Goal: Task Accomplishment & Management: Use online tool/utility

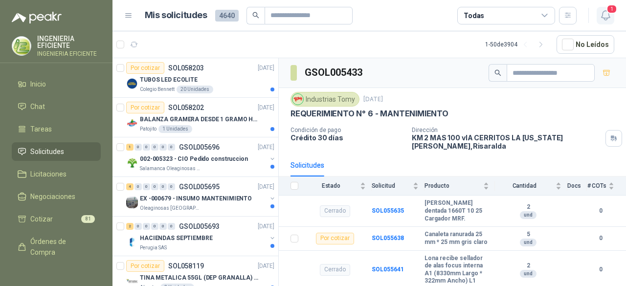
click at [609, 20] on icon "button" at bounding box center [605, 15] width 12 height 12
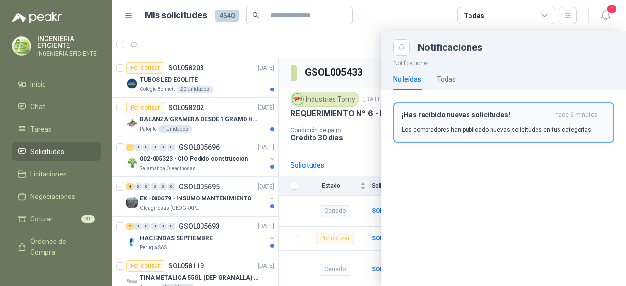
click at [516, 105] on button "¡Has recibido nuevas solicitudes! hace 6 minutos Los compradores han publicado …" at bounding box center [503, 122] width 221 height 41
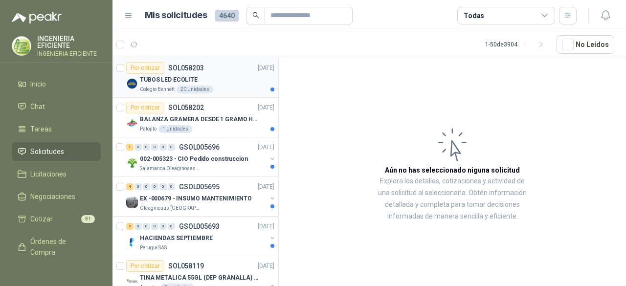
click at [230, 76] on div "TUBOS LED ECOLITE" at bounding box center [207, 80] width 134 height 12
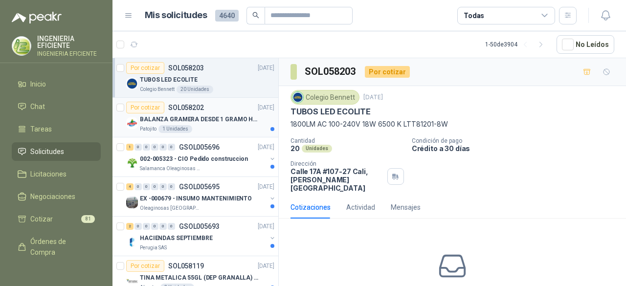
click at [198, 127] on div "Patojito 1 Unidades" at bounding box center [207, 129] width 134 height 8
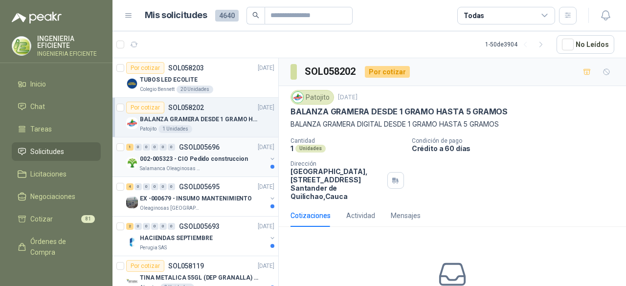
click at [202, 167] on div "Salamanca Oleaginosas SAS" at bounding box center [203, 169] width 127 height 8
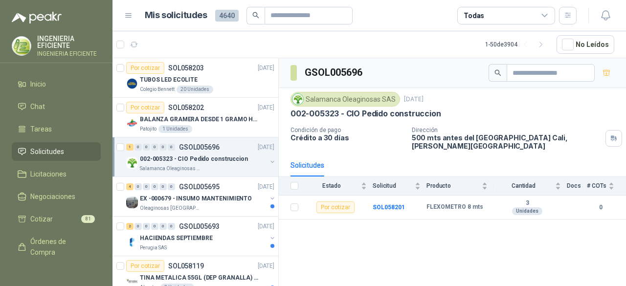
drag, startPoint x: 230, startPoint y: 156, endPoint x: 225, endPoint y: 171, distance: 15.3
click at [230, 156] on p "002-005323 - CIO Pedido construccion" at bounding box center [194, 158] width 108 height 9
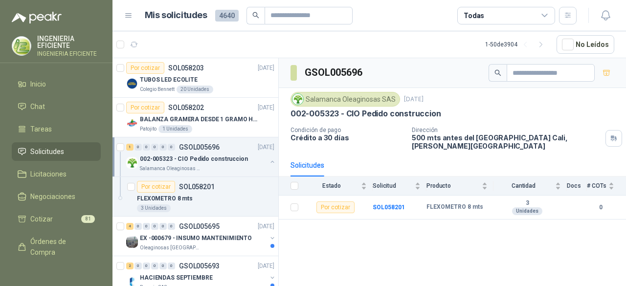
click at [241, 158] on p "002-005323 - CIO Pedido construccion" at bounding box center [194, 158] width 108 height 9
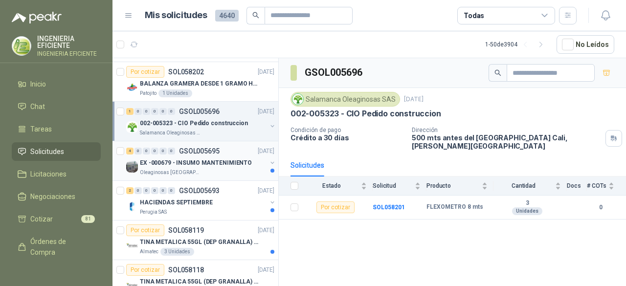
scroll to position [49, 0]
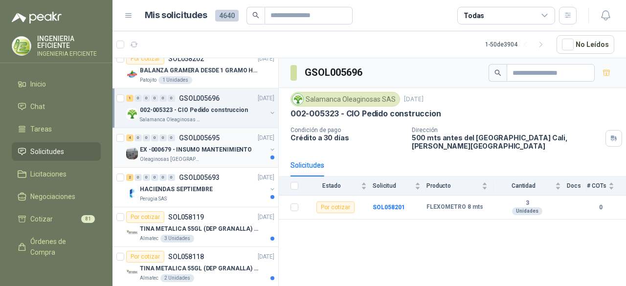
click at [240, 160] on div "Oleaginosas [GEOGRAPHIC_DATA][PERSON_NAME]" at bounding box center [203, 159] width 127 height 8
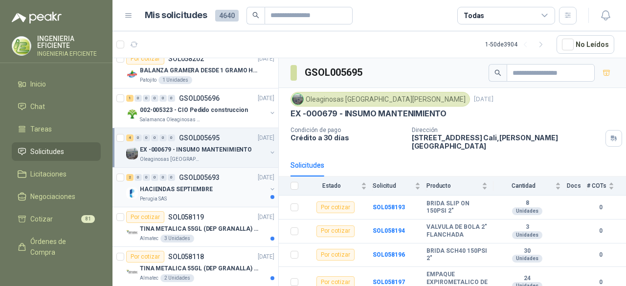
click at [221, 197] on div "Perugia SAS" at bounding box center [203, 199] width 127 height 8
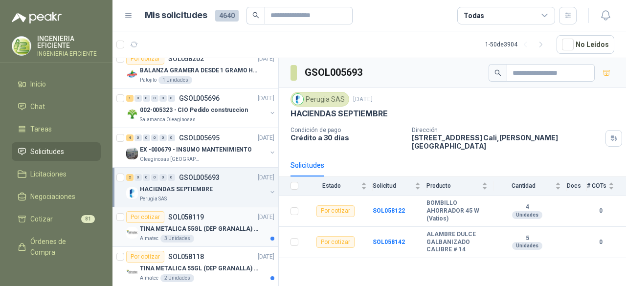
click at [230, 219] on div "Por cotizar SOL058119 [DATE]" at bounding box center [200, 217] width 148 height 12
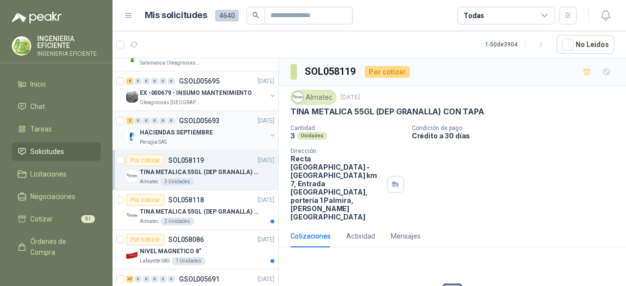
scroll to position [147, 0]
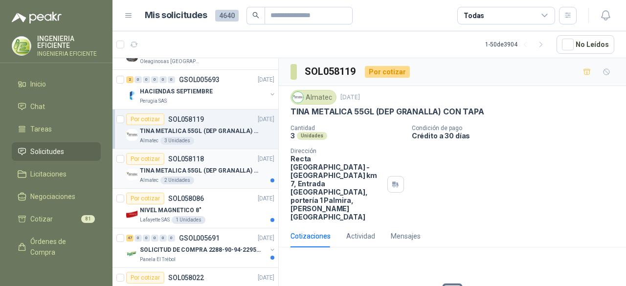
click at [211, 166] on p "TINA METALICA 55GL (DEP GRANALLA) CON TAPA" at bounding box center [201, 170] width 122 height 9
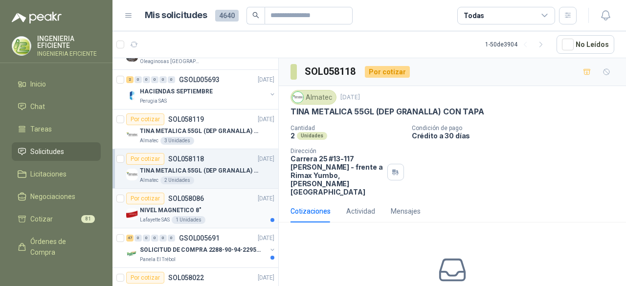
click at [240, 209] on div "NIVEL MAGNETICO 8"" at bounding box center [207, 210] width 134 height 12
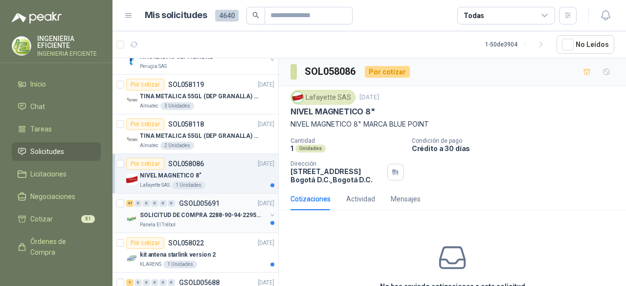
scroll to position [196, 0]
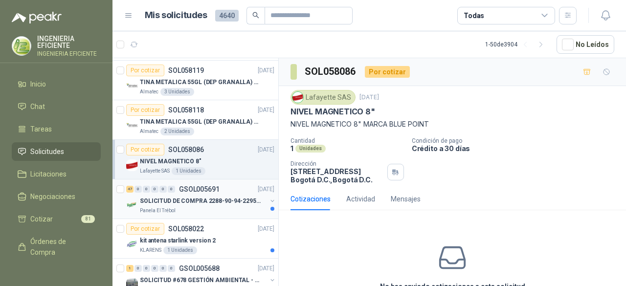
click at [241, 207] on div "Panela El Trébol" at bounding box center [203, 211] width 127 height 8
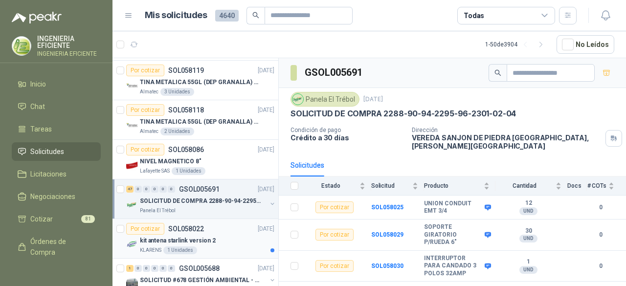
click at [211, 240] on p "kit antena starlink version 2" at bounding box center [178, 240] width 76 height 9
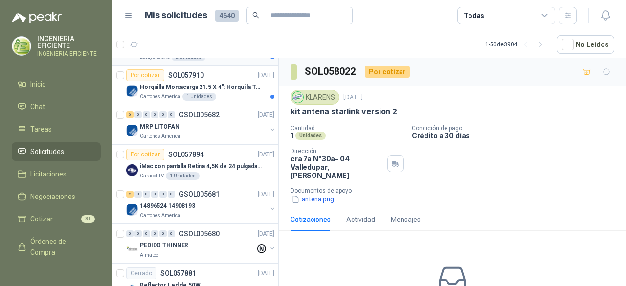
scroll to position [538, 0]
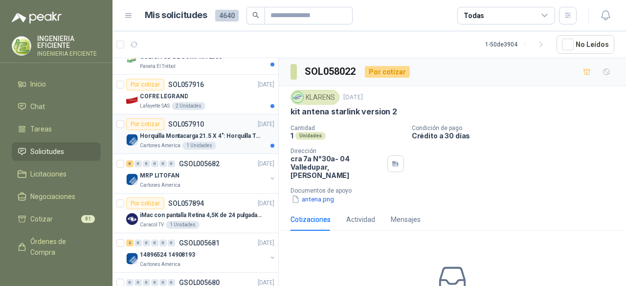
click at [243, 137] on div "Horquilla Montacarga 21.5 X 4": Horquilla Telescopica Overall size 2108 x 660 x…" at bounding box center [207, 136] width 134 height 12
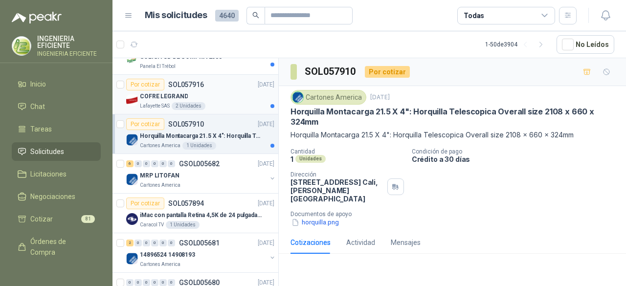
click at [230, 108] on article "Por cotizar SOL057916 [DATE] [PERSON_NAME] SAS 2 Unidades" at bounding box center [195, 95] width 166 height 40
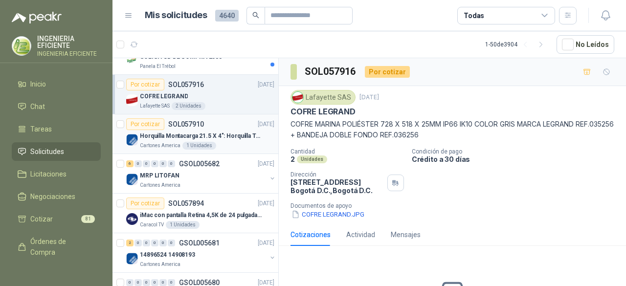
click at [237, 118] on div "Por cotizar SOL057910 [DATE]" at bounding box center [200, 124] width 148 height 12
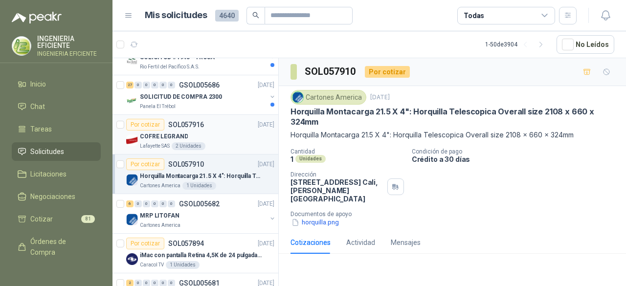
scroll to position [440, 0]
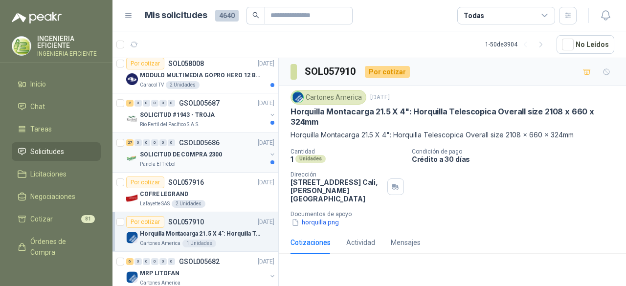
click at [200, 160] on div "Panela El Trébol" at bounding box center [203, 164] width 127 height 8
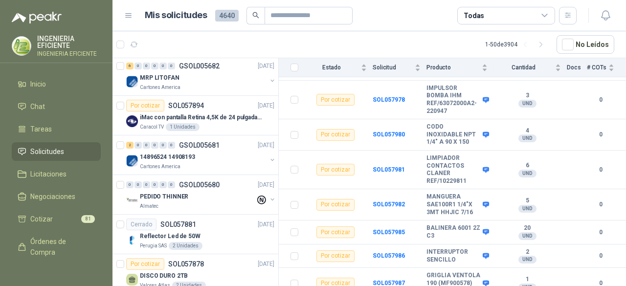
scroll to position [440, 0]
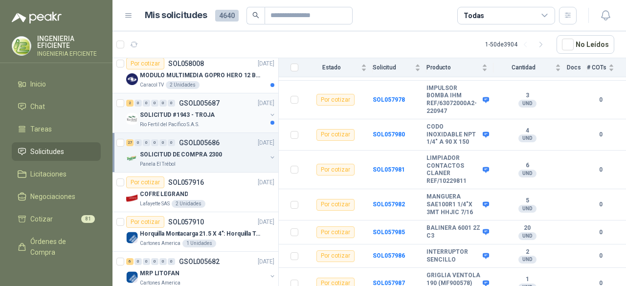
click at [212, 123] on div "Rio Fertil del Pacífico S.A.S." at bounding box center [203, 125] width 127 height 8
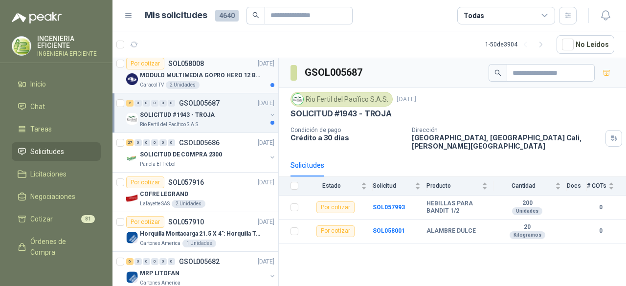
click at [212, 82] on div "Caracol TV 2 Unidades" at bounding box center [207, 85] width 134 height 8
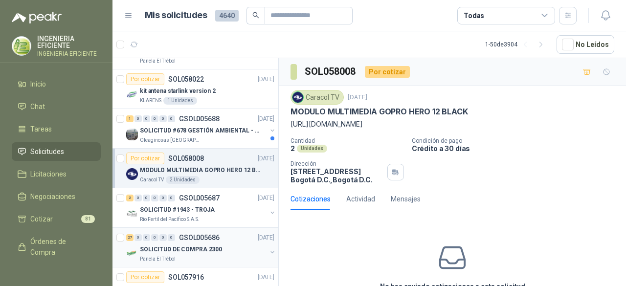
scroll to position [342, 0]
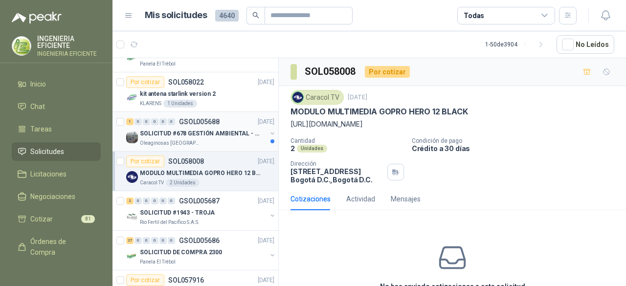
click at [229, 142] on div "Oleaginosas [GEOGRAPHIC_DATA][PERSON_NAME]" at bounding box center [203, 143] width 127 height 8
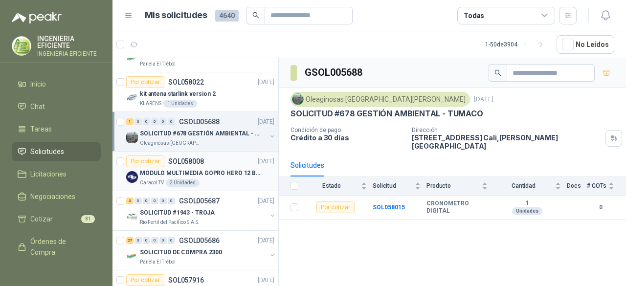
click at [188, 179] on div "2 Unidades" at bounding box center [183, 183] width 34 height 8
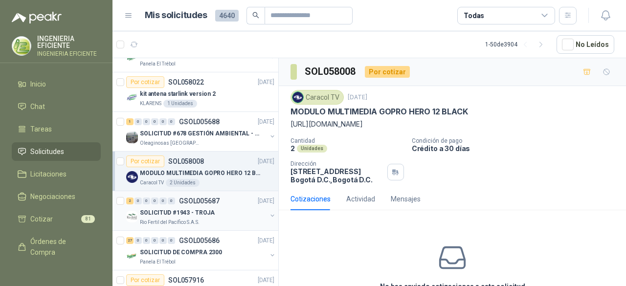
click at [224, 204] on div "2 0 0 0 0 0 GSOL005687 [DATE]" at bounding box center [201, 201] width 150 height 12
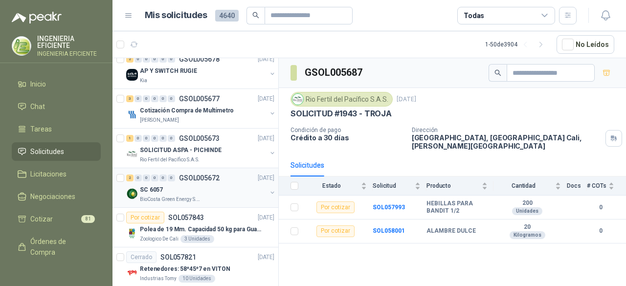
scroll to position [929, 0]
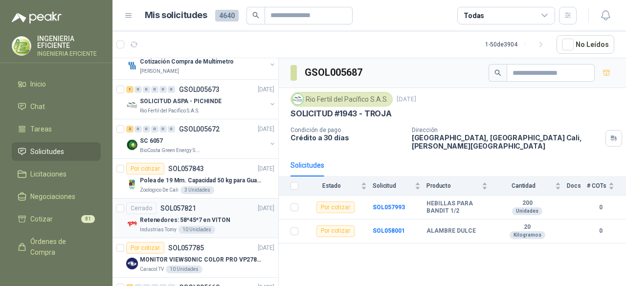
click at [258, 204] on p "[DATE]" at bounding box center [266, 208] width 17 height 9
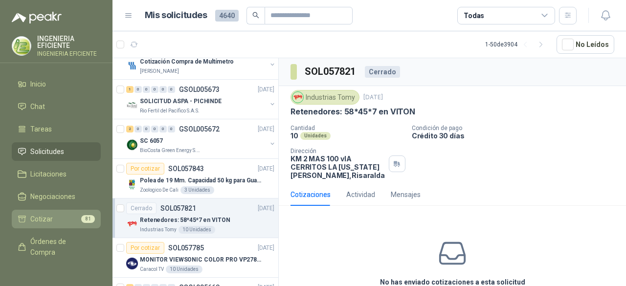
drag, startPoint x: 39, startPoint y: 221, endPoint x: 52, endPoint y: 217, distance: 13.2
click at [40, 221] on span "Cotizar" at bounding box center [41, 219] width 22 height 11
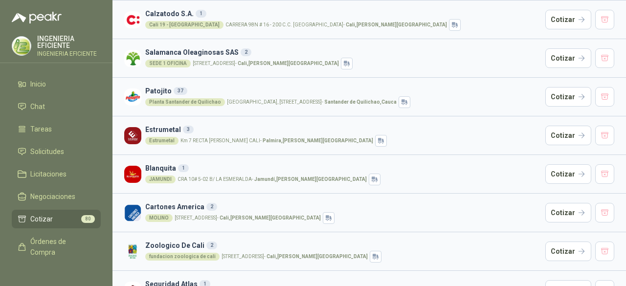
scroll to position [293, 0]
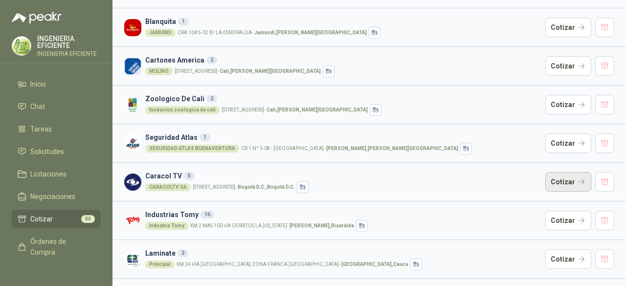
click at [572, 183] on button "Cotizar" at bounding box center [568, 182] width 46 height 20
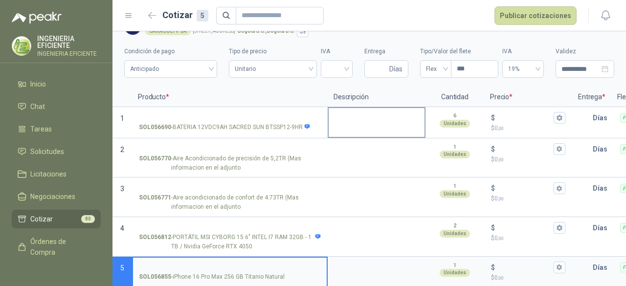
scroll to position [31, 0]
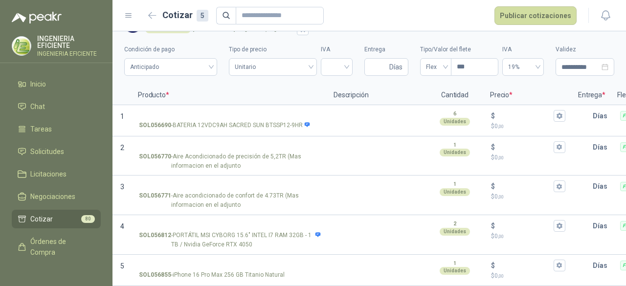
click at [52, 224] on link "Cotizar 80" at bounding box center [56, 219] width 89 height 19
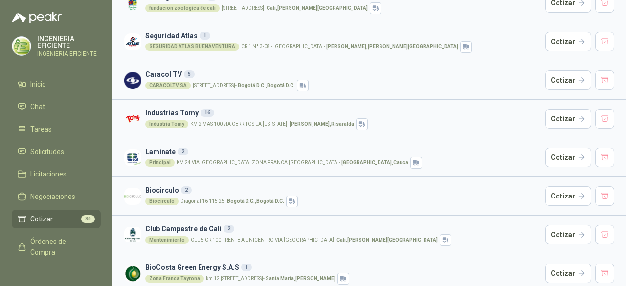
scroll to position [399, 0]
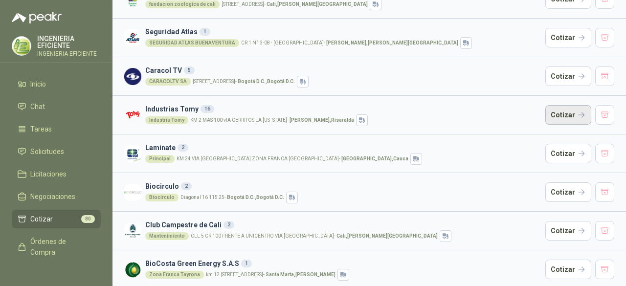
click at [569, 109] on button "Cotizar" at bounding box center [568, 115] width 46 height 20
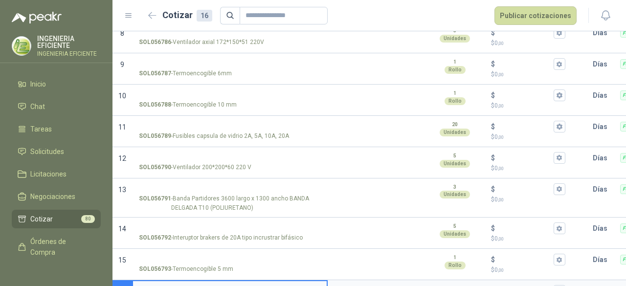
scroll to position [364, 0]
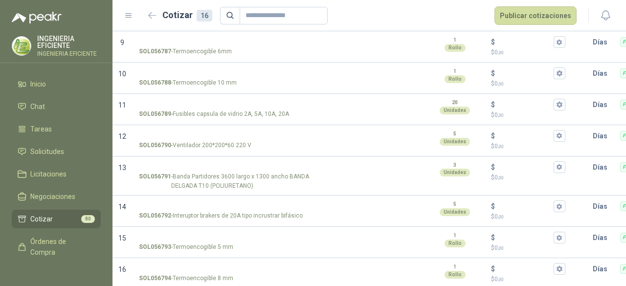
click at [46, 219] on span "Cotizar" at bounding box center [41, 219] width 22 height 11
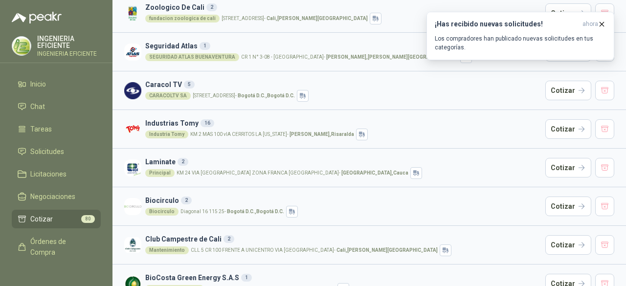
scroll to position [399, 0]
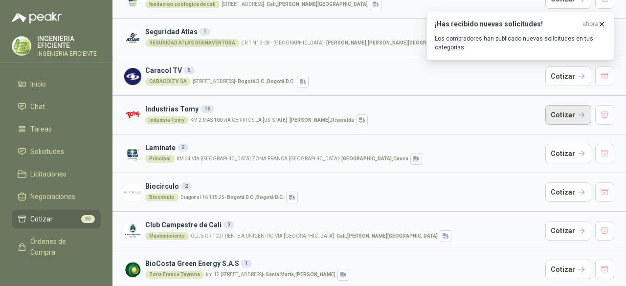
click at [549, 118] on button "Cotizar" at bounding box center [568, 115] width 46 height 20
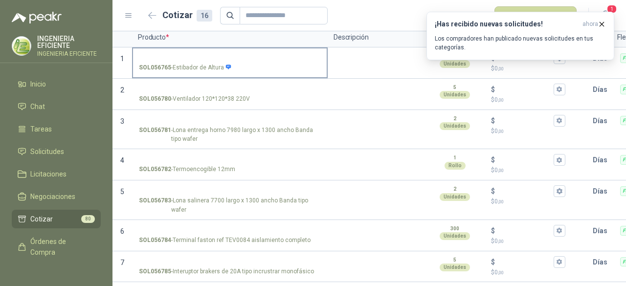
scroll to position [98, 0]
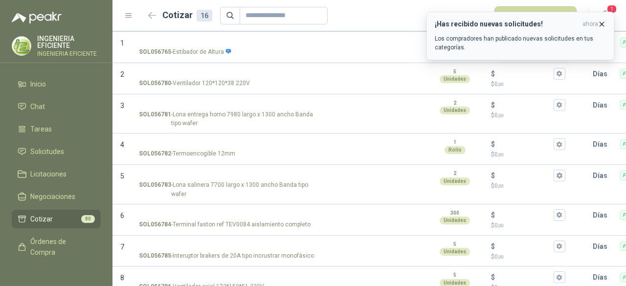
click at [593, 27] on span "ahora" at bounding box center [590, 24] width 16 height 8
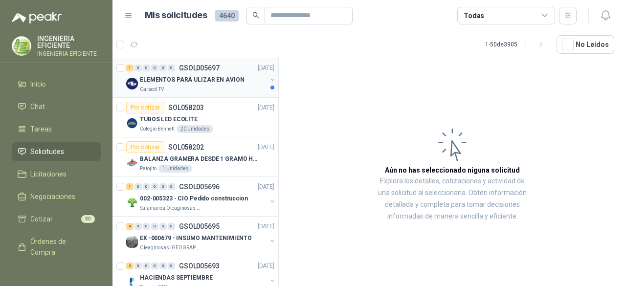
click at [225, 92] on div "Caracol TV" at bounding box center [203, 90] width 127 height 8
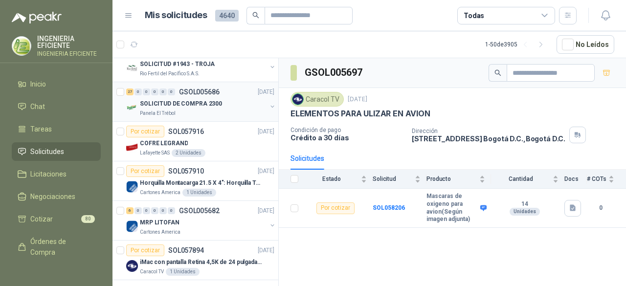
scroll to position [538, 0]
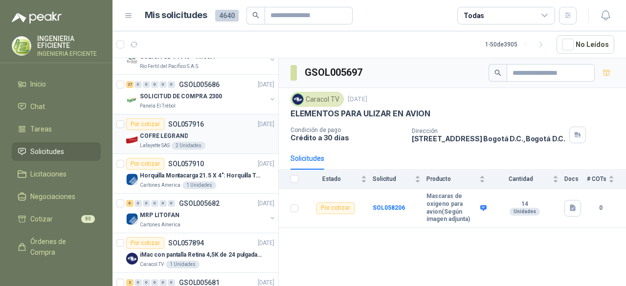
click at [248, 142] on div "Lafayette SAS 2 Unidades" at bounding box center [207, 146] width 134 height 8
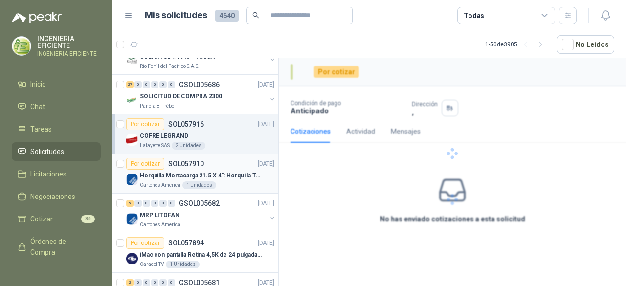
click at [224, 176] on p "Horquilla Montacarga 21.5 X 4": Horquilla Telescopica Overall size 2108 x 660 x…" at bounding box center [201, 175] width 122 height 9
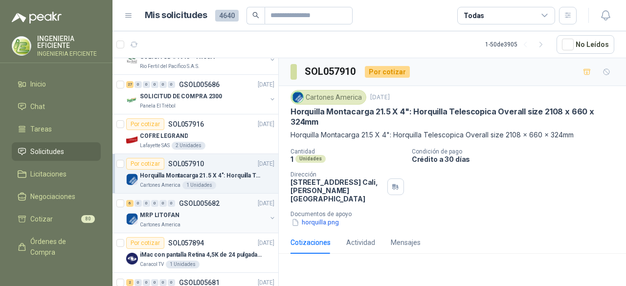
click at [220, 209] on div "MRP LITOFAN" at bounding box center [203, 215] width 127 height 12
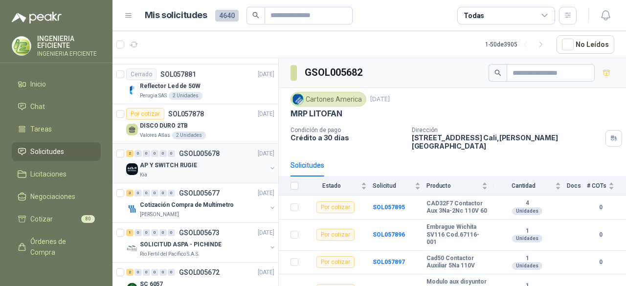
scroll to position [929, 0]
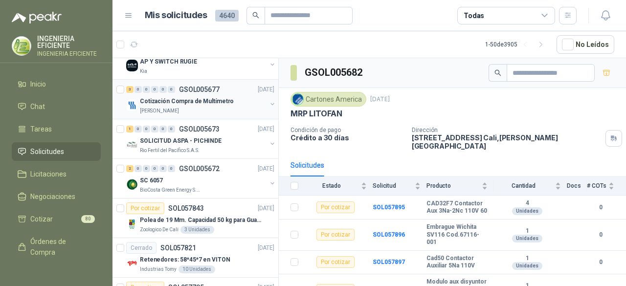
click at [229, 97] on div "Cotización Compra de Multímetro" at bounding box center [203, 101] width 127 height 12
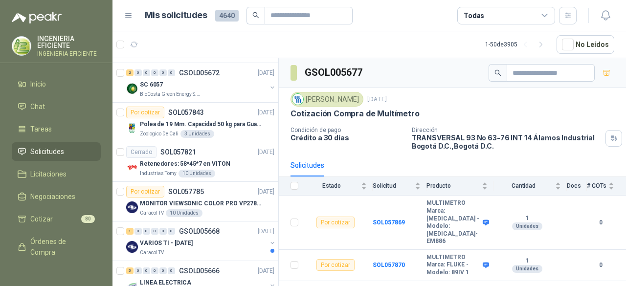
scroll to position [1027, 0]
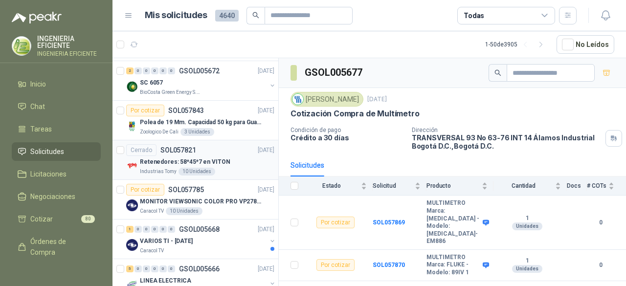
click at [220, 157] on p "Retenedores: 58*45*7 en VITON" at bounding box center [185, 161] width 90 height 9
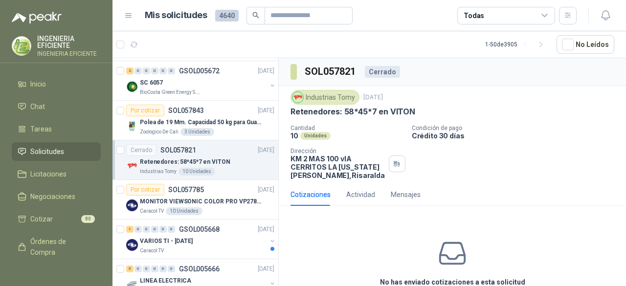
click at [332, 96] on div "Industrias Tomy" at bounding box center [324, 97] width 69 height 15
click at [297, 96] on img at bounding box center [297, 97] width 11 height 11
click at [63, 219] on li "Cotizar 80" at bounding box center [56, 219] width 77 height 11
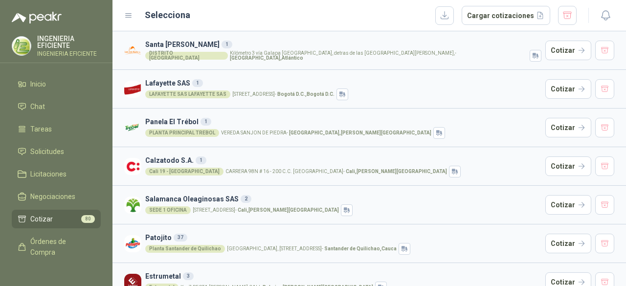
click at [265, 43] on h3 "Santa [PERSON_NAME] 1" at bounding box center [343, 44] width 396 height 11
click at [566, 55] on button "Cotizar" at bounding box center [568, 51] width 46 height 20
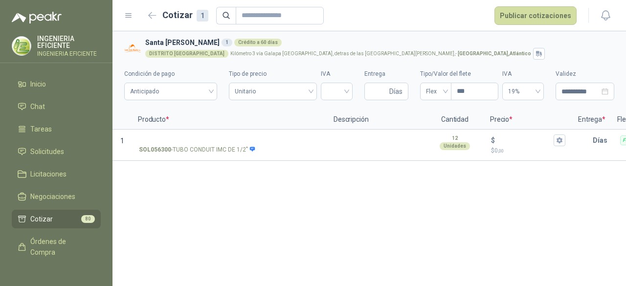
click at [53, 222] on li "Cotizar 80" at bounding box center [56, 219] width 77 height 11
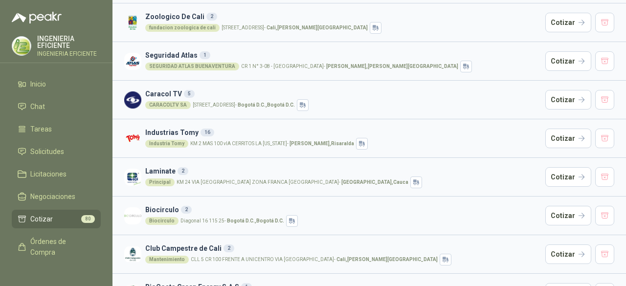
scroll to position [391, 0]
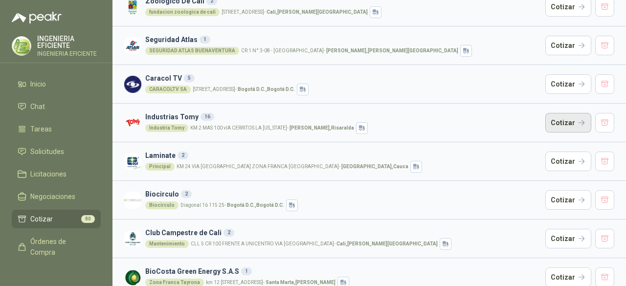
click at [554, 125] on button "Cotizar" at bounding box center [568, 123] width 46 height 20
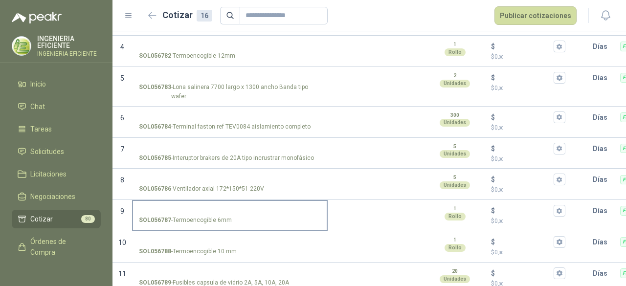
scroll to position [364, 0]
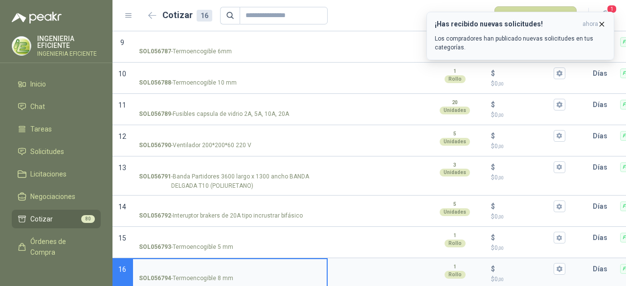
click at [600, 23] on icon "button" at bounding box center [602, 24] width 4 height 4
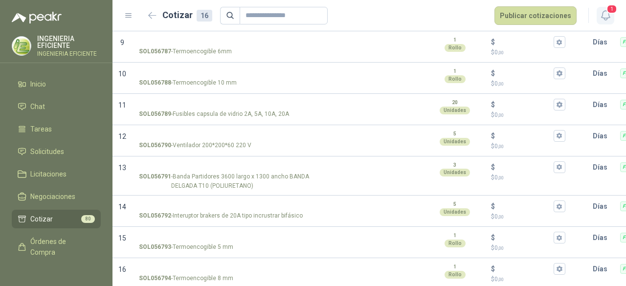
click at [601, 15] on icon "button" at bounding box center [605, 15] width 12 height 12
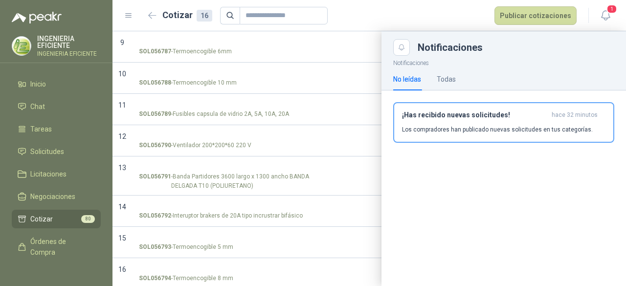
click at [469, 125] on p "Los compradores han publicado nuevas solicitudes en tus categorías." at bounding box center [497, 129] width 191 height 9
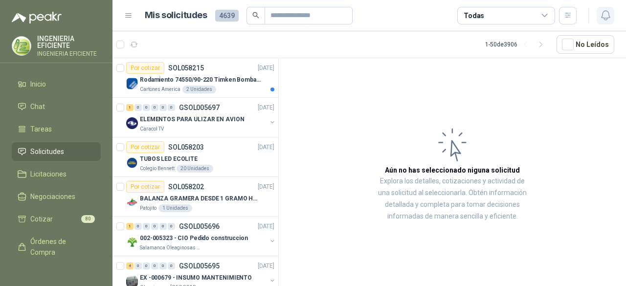
click at [612, 18] on button "button" at bounding box center [605, 16] width 18 height 18
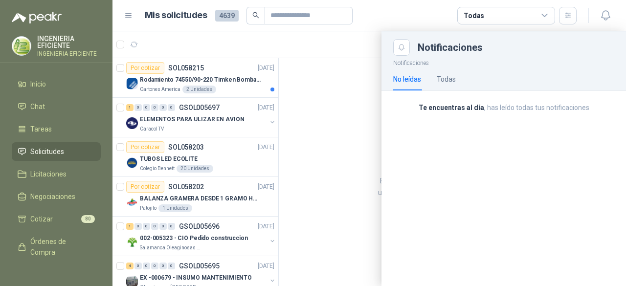
click at [461, 73] on div "No leídas Todas" at bounding box center [503, 79] width 221 height 22
click at [452, 77] on div "Todas" at bounding box center [446, 79] width 19 height 11
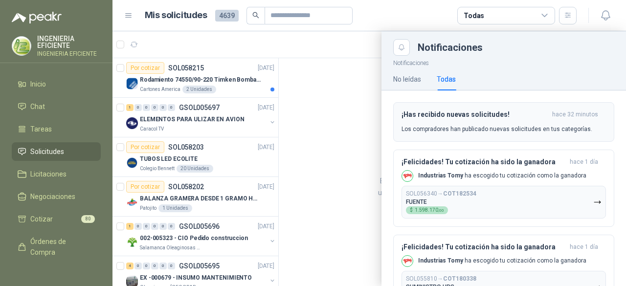
click at [490, 129] on p "Los compradores han publicado nuevas solicitudes en tus categorías." at bounding box center [496, 129] width 191 height 9
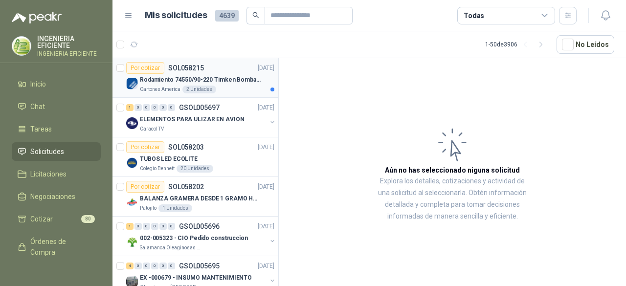
click at [240, 80] on p "Rodamiento 74550/90-220 Timken BombaVG40" at bounding box center [201, 79] width 122 height 9
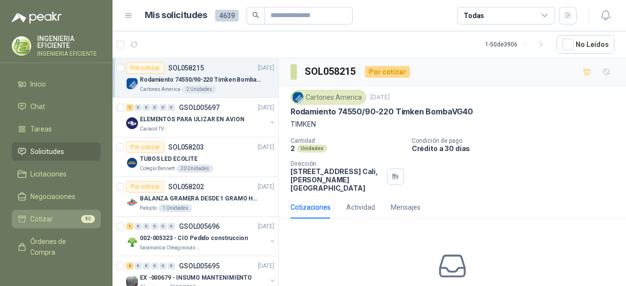
click at [34, 217] on span "Cotizar" at bounding box center [41, 219] width 22 height 11
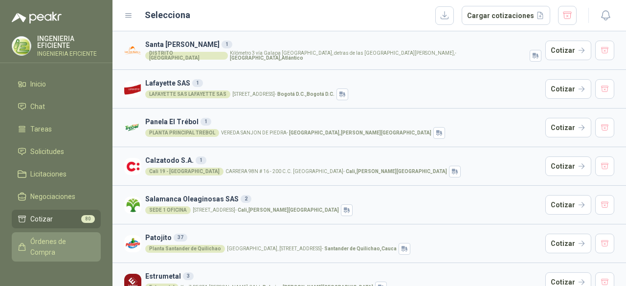
click at [63, 248] on span "Órdenes de Compra" at bounding box center [60, 247] width 61 height 22
